Goal: Information Seeking & Learning: Learn about a topic

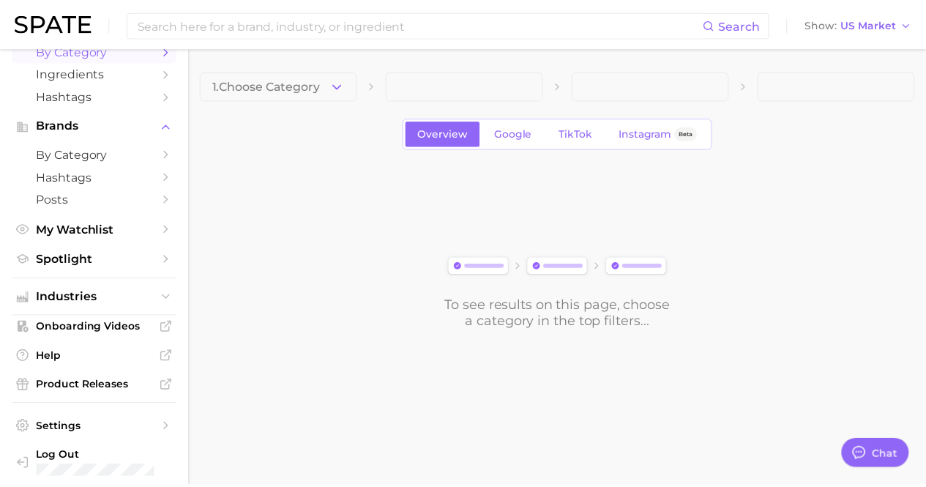
scroll to position [86, 0]
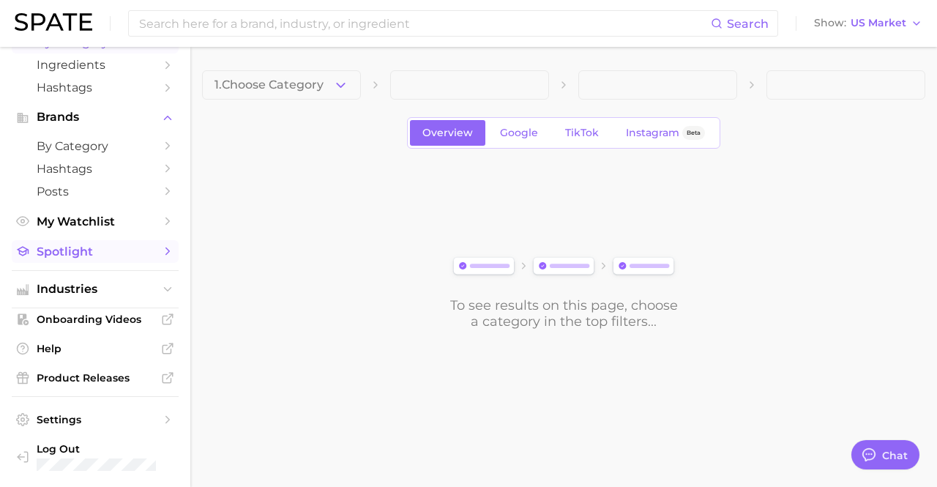
click at [130, 260] on link "Spotlight" at bounding box center [95, 251] width 167 height 23
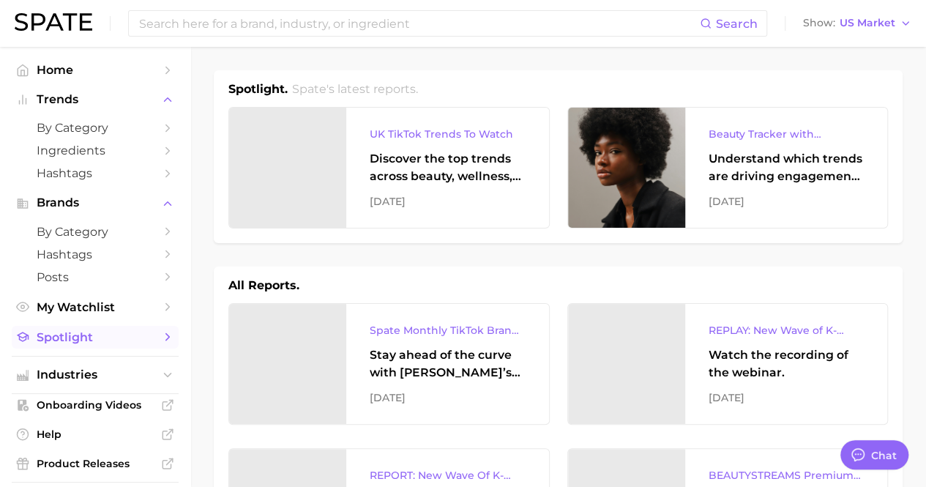
click at [154, 348] on link "Spotlight" at bounding box center [95, 337] width 167 height 23
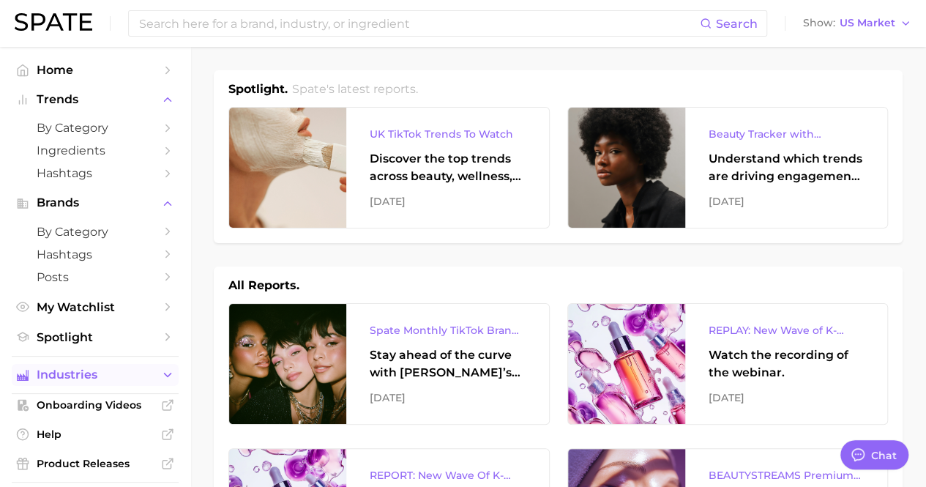
click at [130, 375] on span "Industries" at bounding box center [95, 374] width 117 height 13
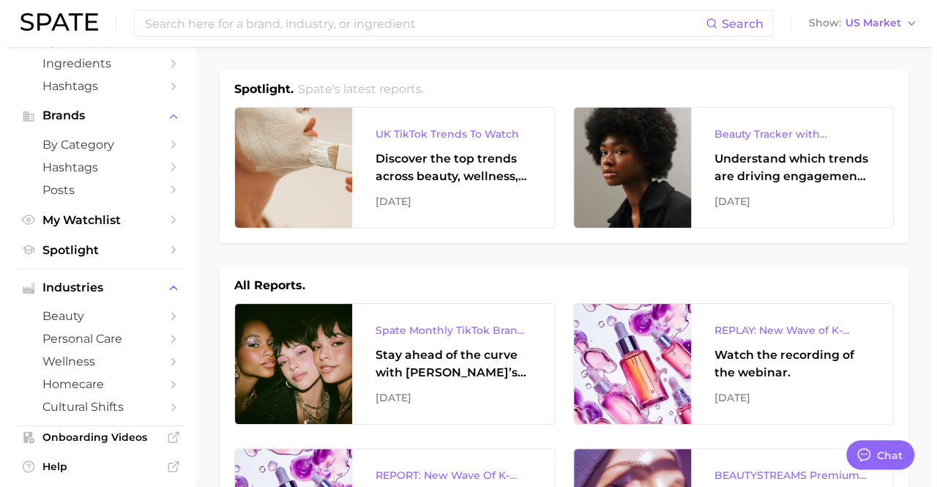
scroll to position [98, 0]
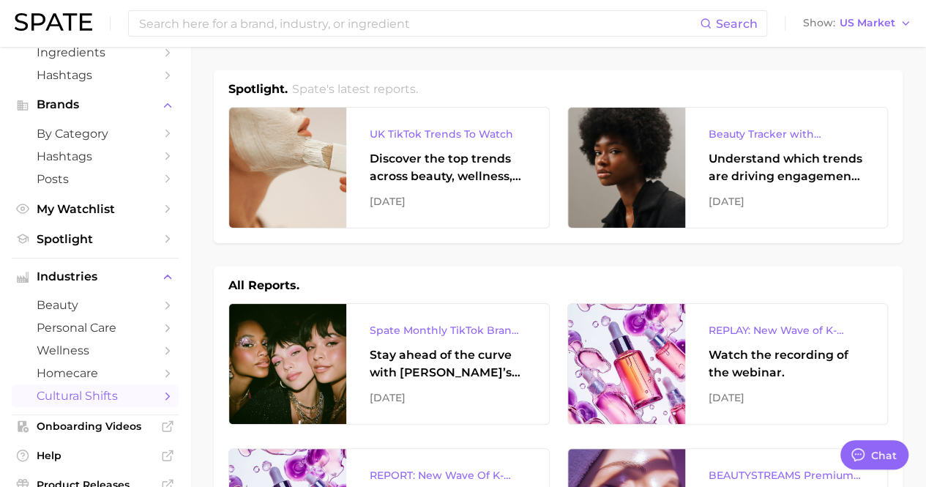
click at [78, 403] on span "cultural shifts" at bounding box center [95, 396] width 117 height 14
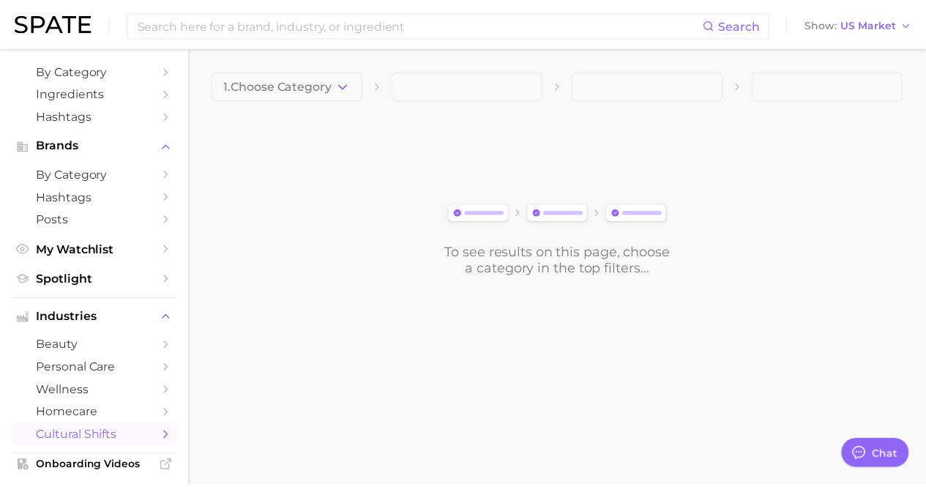
scroll to position [61, 0]
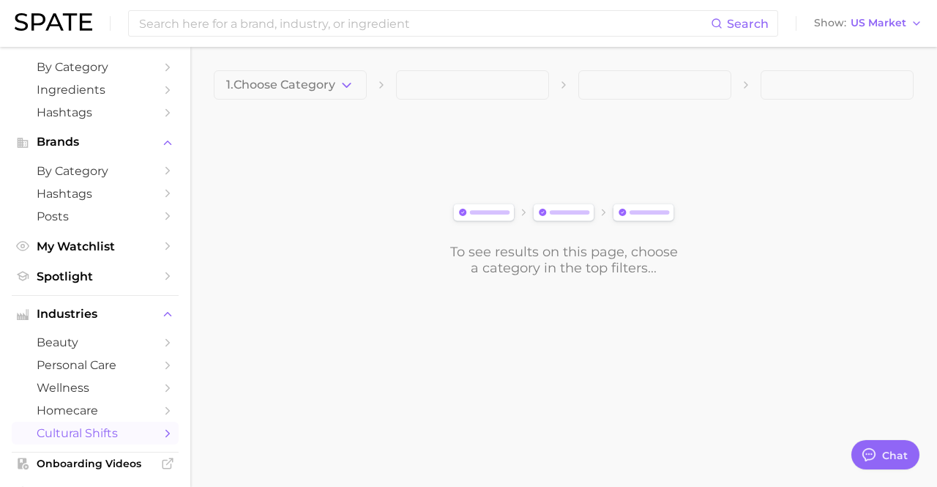
click at [117, 438] on span "cultural shifts" at bounding box center [95, 433] width 117 height 14
click at [319, 73] on button "1. Choose Category" at bounding box center [290, 84] width 153 height 29
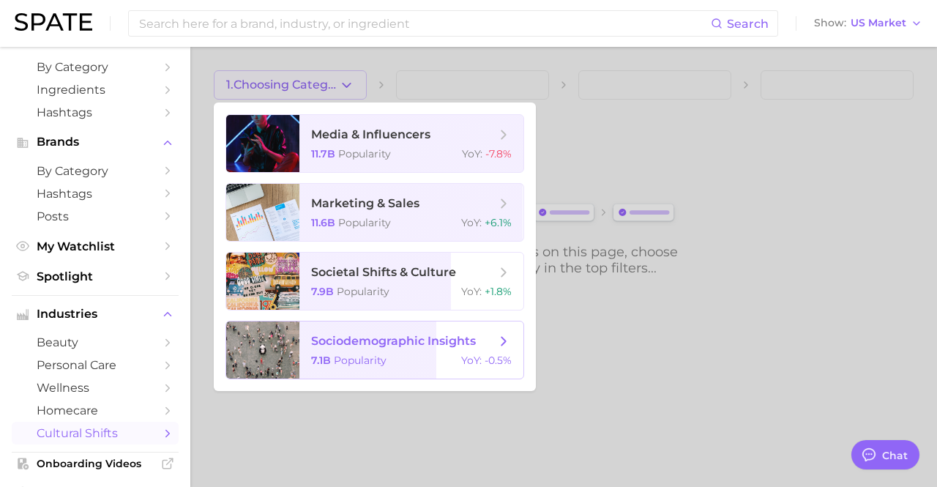
click at [321, 345] on span "sociodemographic insights" at bounding box center [393, 341] width 165 height 14
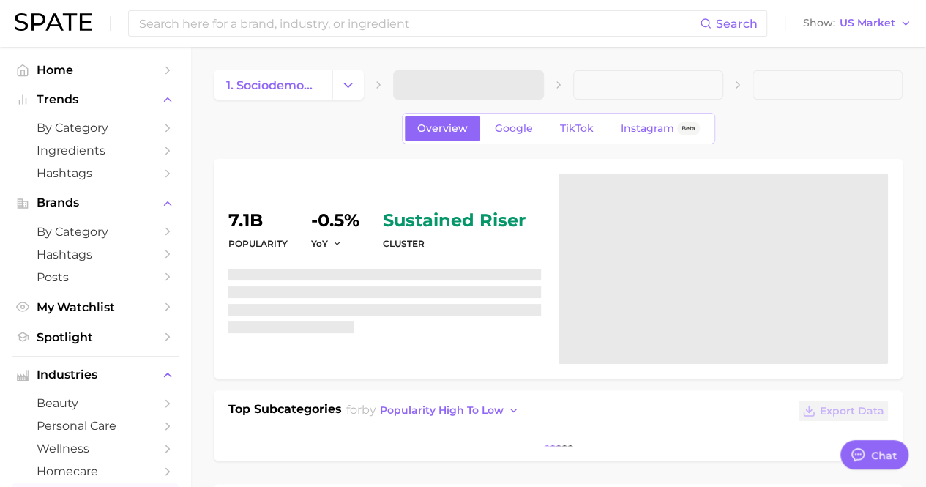
type textarea "x"
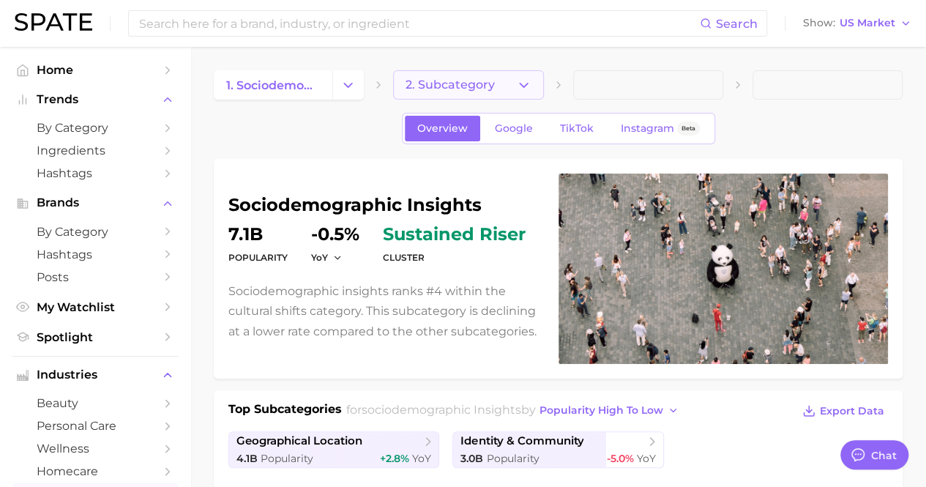
click at [498, 89] on button "2. Subcategory" at bounding box center [468, 84] width 150 height 29
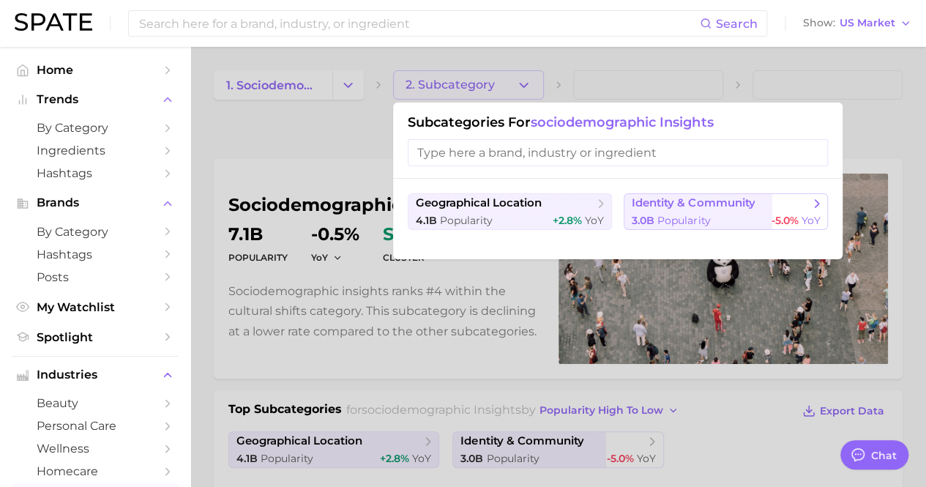
click at [662, 203] on span "identity & community" at bounding box center [693, 203] width 123 height 14
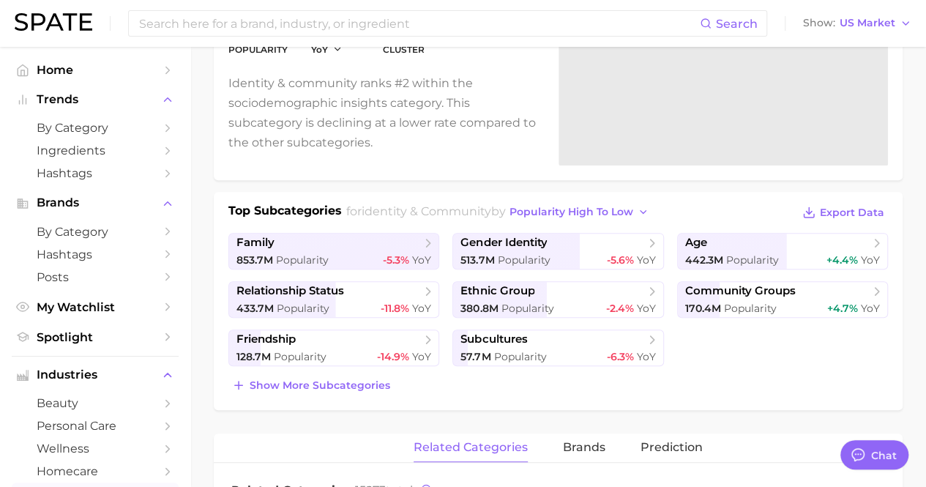
scroll to position [206, 0]
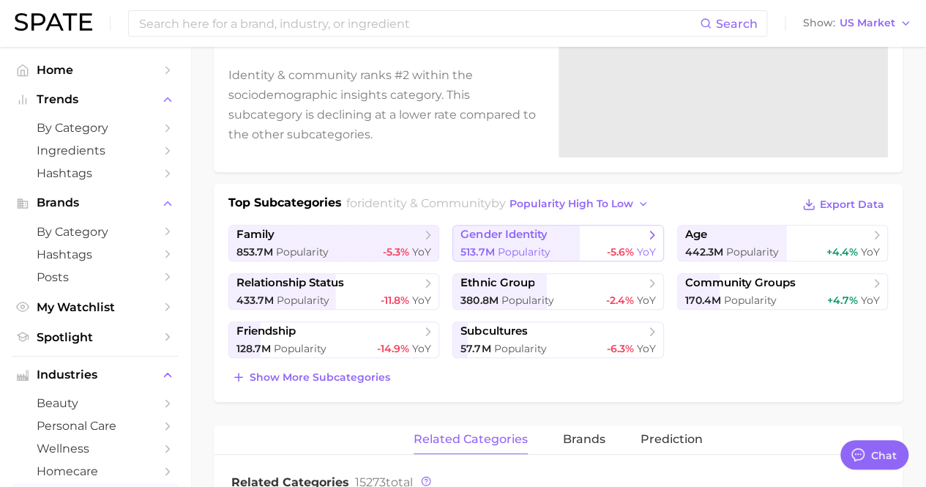
click at [528, 228] on span "gender identity" at bounding box center [503, 235] width 86 height 14
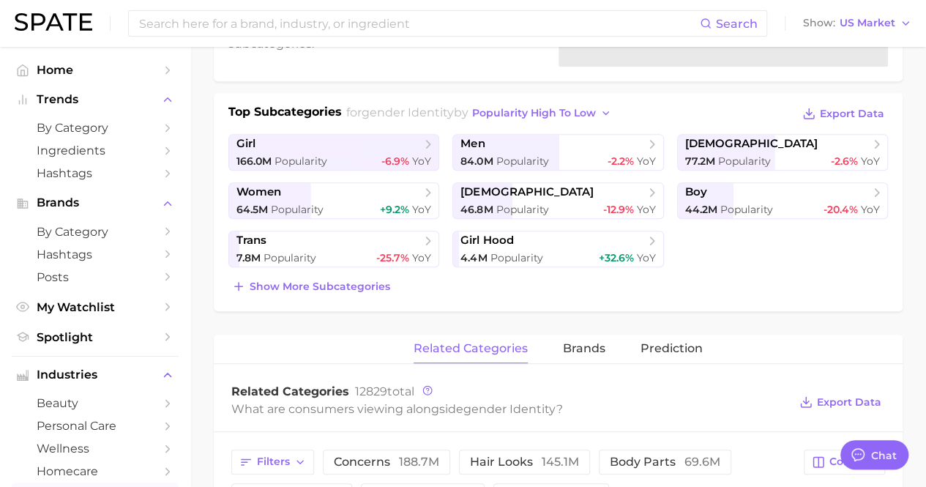
scroll to position [299, 0]
click at [258, 292] on button "Show more subcategories" at bounding box center [310, 284] width 165 height 20
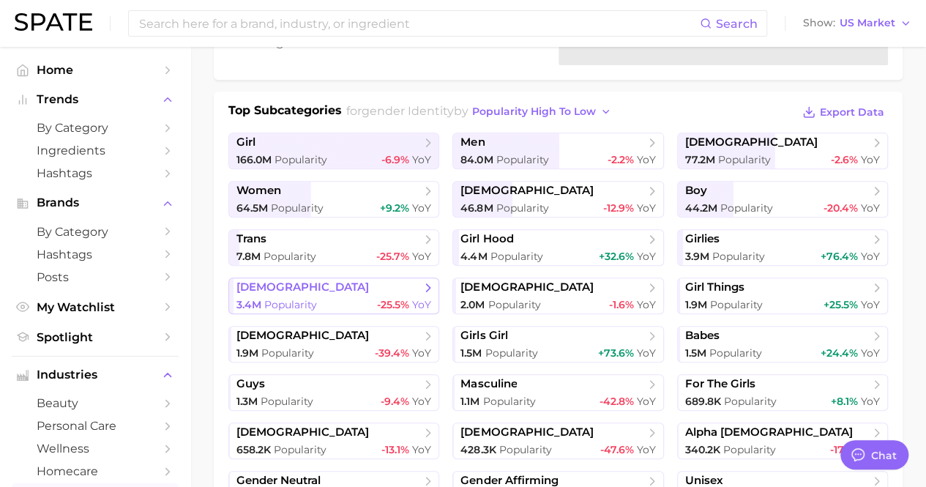
click at [258, 292] on span "[DEMOGRAPHIC_DATA]" at bounding box center [302, 287] width 132 height 14
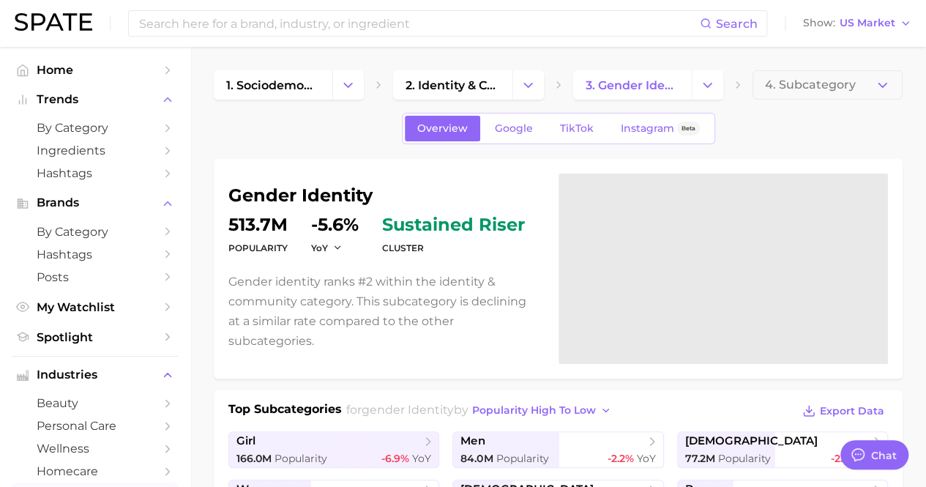
scroll to position [299, 0]
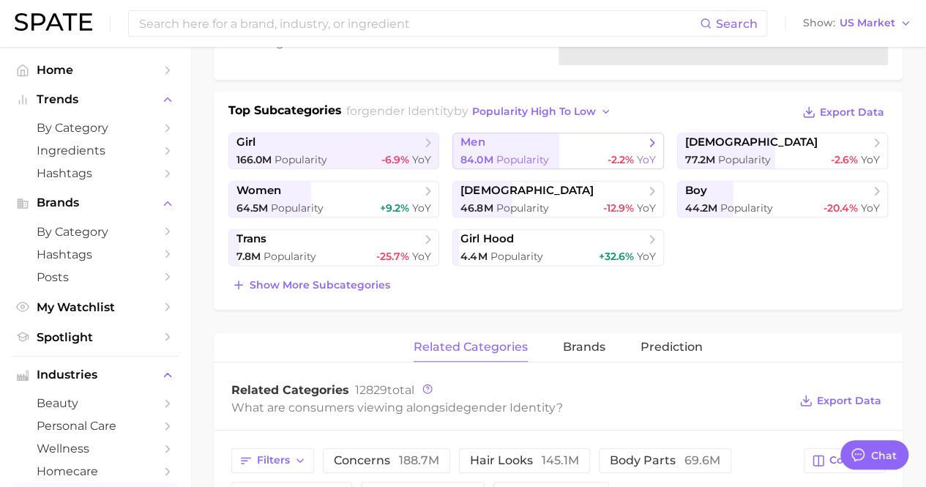
click at [510, 158] on span "Popularity" at bounding box center [522, 159] width 53 height 13
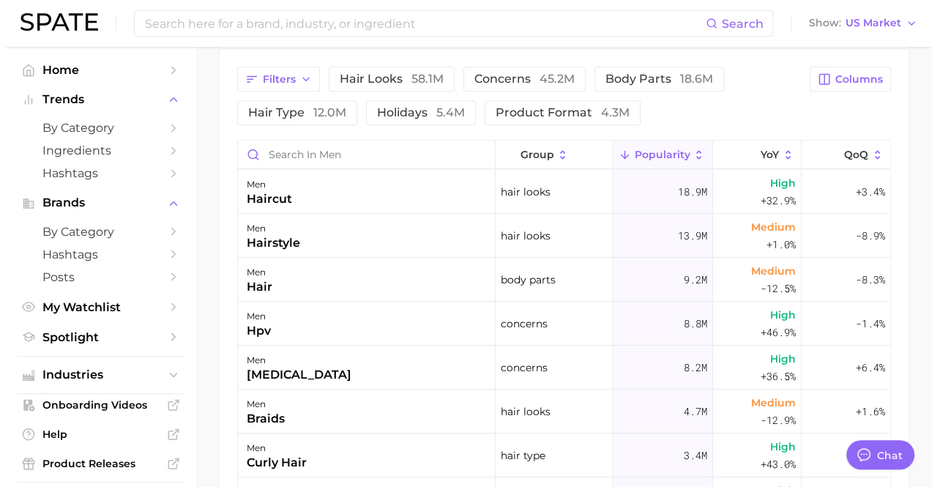
scroll to position [765, 0]
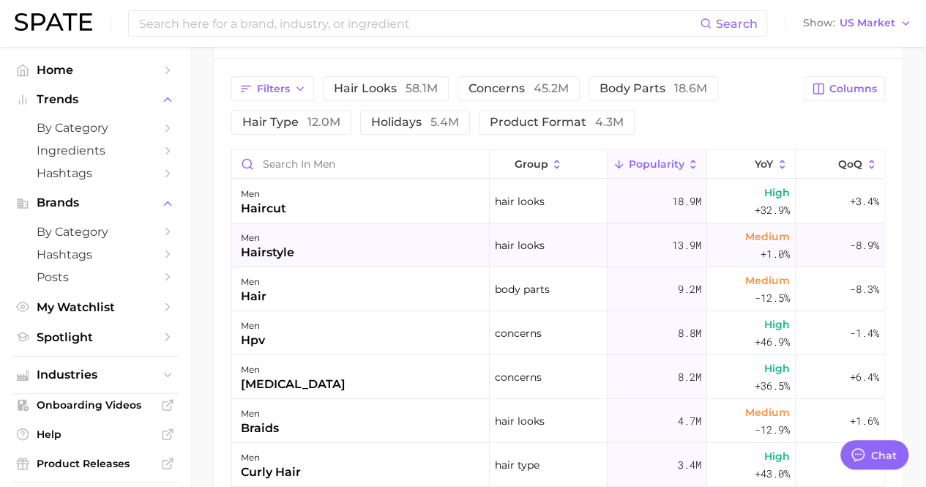
click at [285, 248] on div "hairstyle" at bounding box center [267, 253] width 53 height 18
